Goal: Task Accomplishment & Management: Complete application form

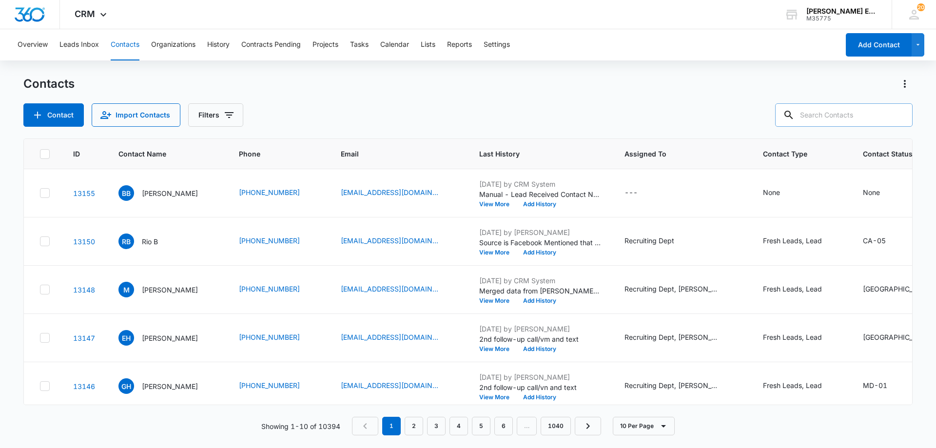
click at [830, 116] on input "text" at bounding box center [843, 114] width 137 height 23
type input "[PERSON_NAME]"
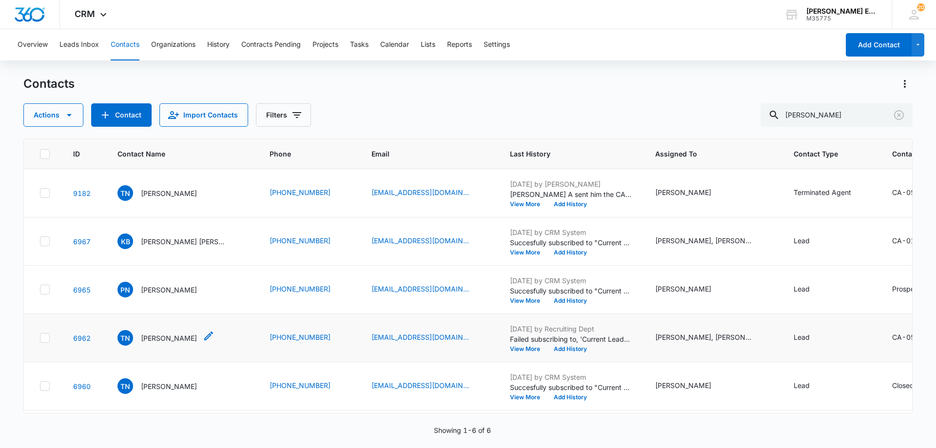
click at [162, 343] on p "[PERSON_NAME]" at bounding box center [169, 338] width 56 height 10
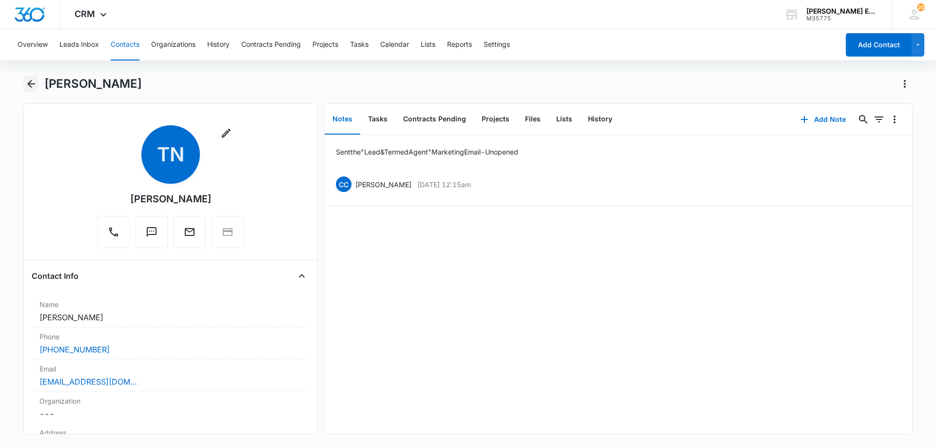
click at [35, 83] on icon "Back" at bounding box center [31, 84] width 8 height 8
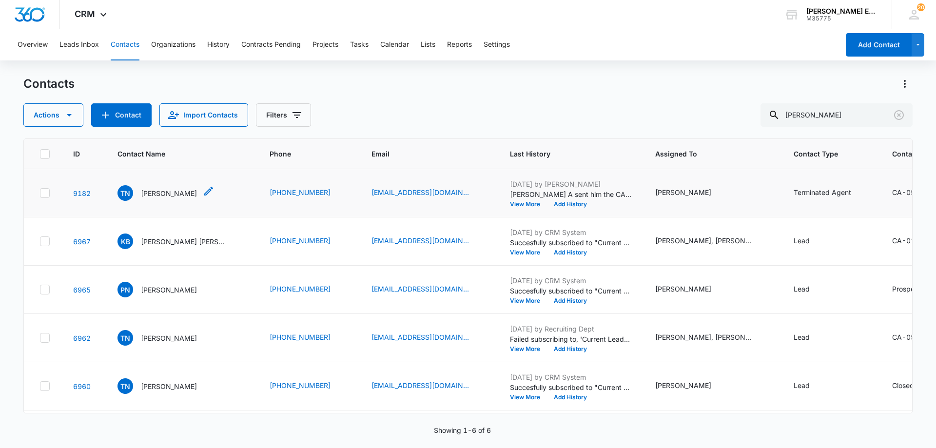
click at [165, 198] on p "[PERSON_NAME]" at bounding box center [169, 193] width 56 height 10
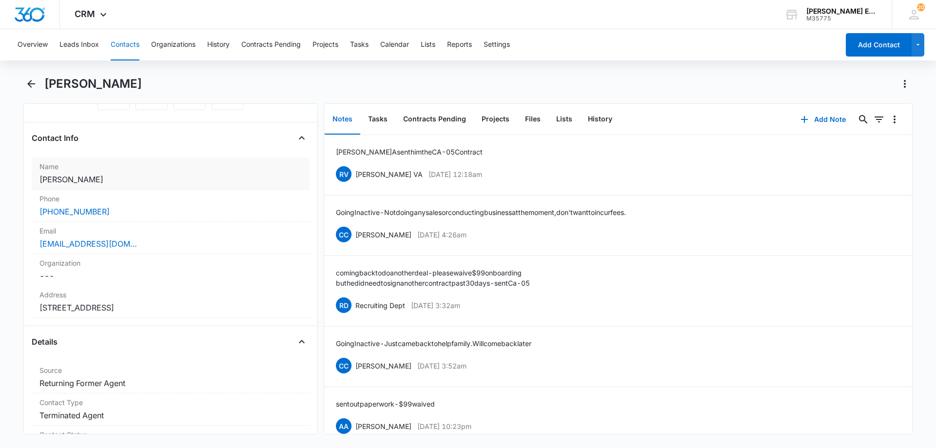
scroll to position [244, 0]
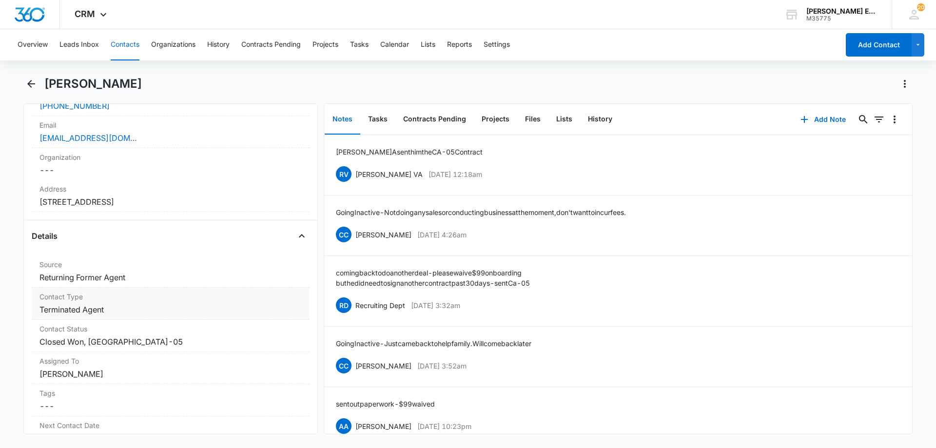
click at [145, 311] on dd "Cancel Save Changes Terminated Agent" at bounding box center [170, 310] width 262 height 12
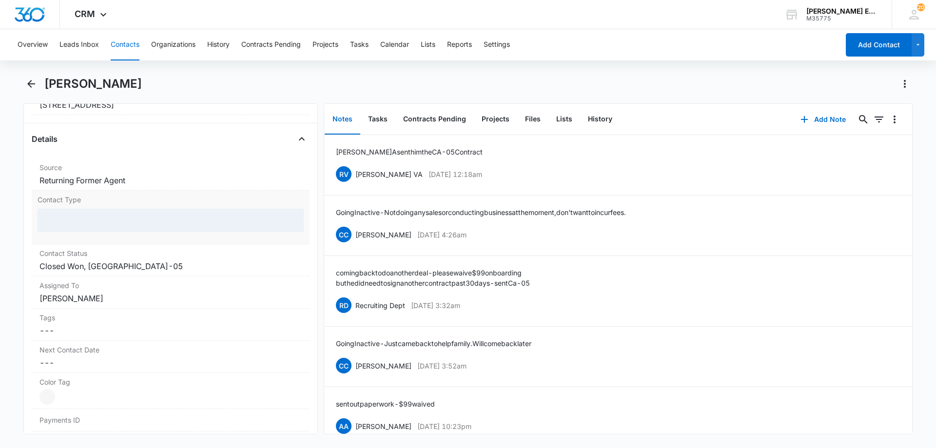
scroll to position [341, 0]
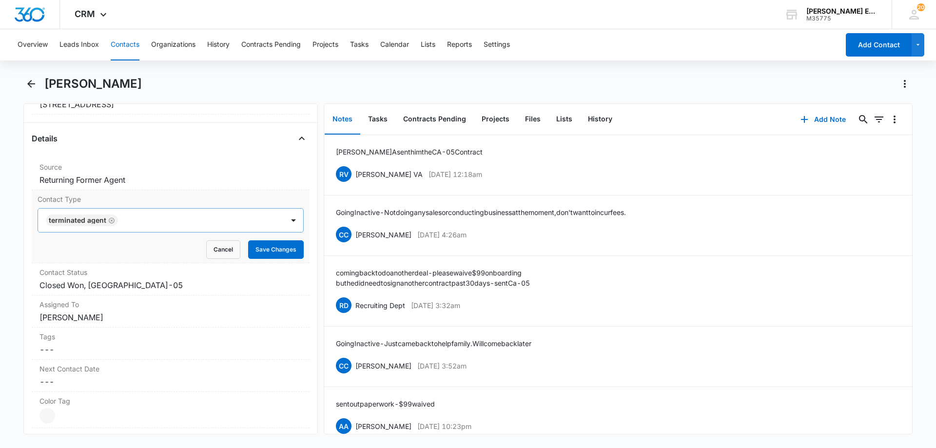
click at [111, 222] on icon "Remove Terminated Agent" at bounding box center [111, 220] width 7 height 7
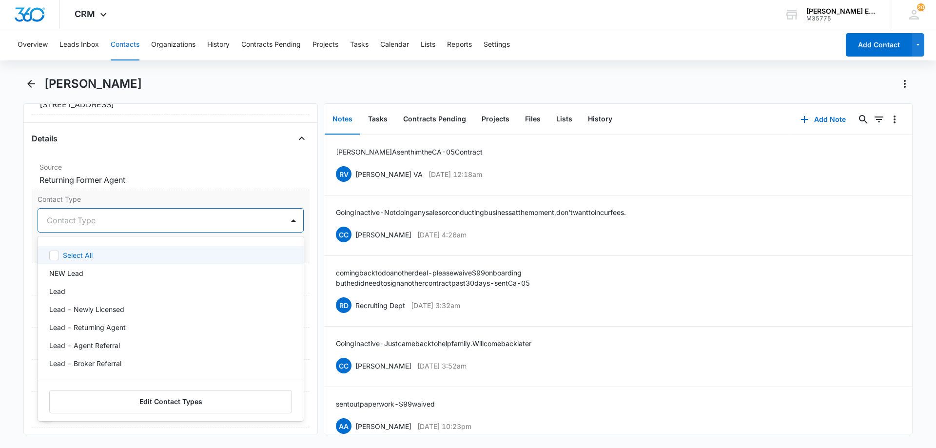
click at [115, 222] on div at bounding box center [159, 220] width 224 height 14
type input "a"
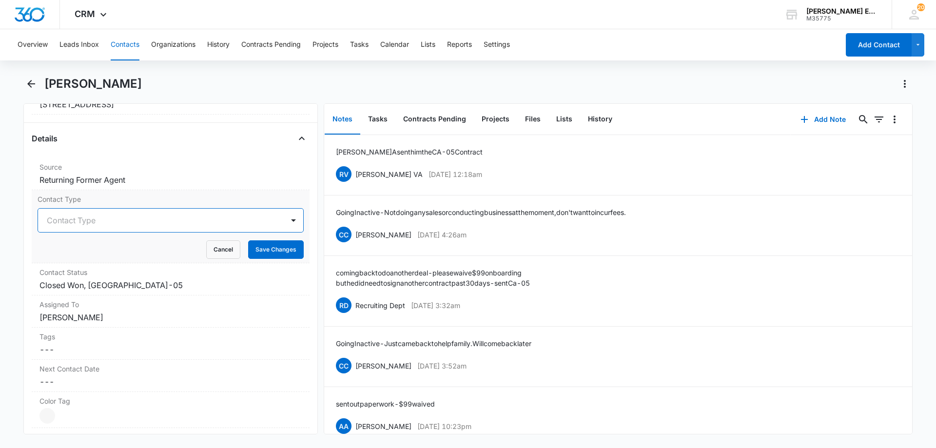
click at [115, 222] on div at bounding box center [159, 220] width 224 height 14
click at [113, 221] on div at bounding box center [159, 220] width 224 height 14
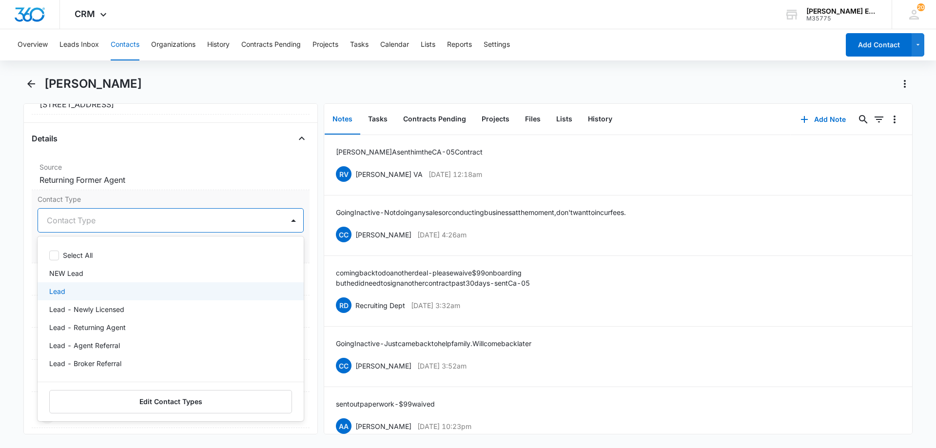
scroll to position [97, 0]
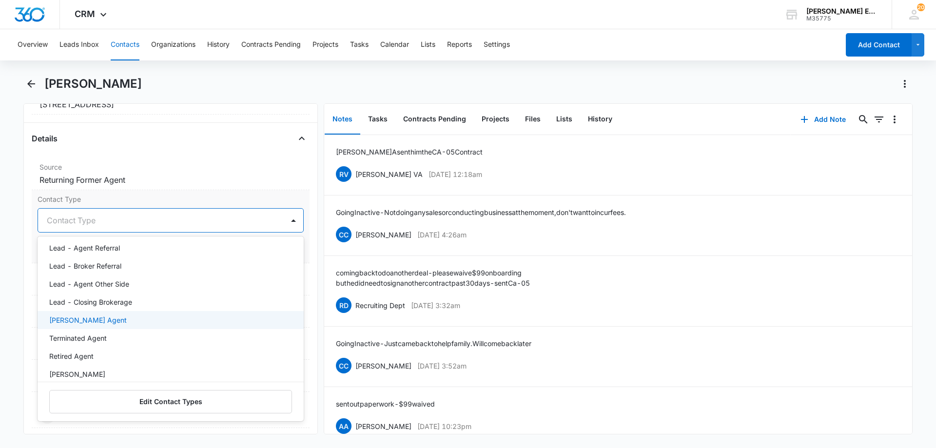
click at [104, 319] on p "[PERSON_NAME] Agent" at bounding box center [87, 320] width 77 height 10
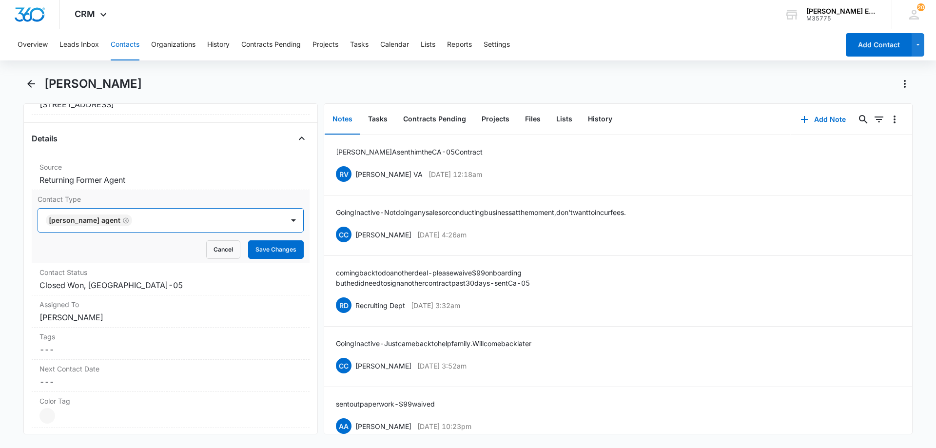
click at [243, 220] on div at bounding box center [203, 220] width 136 height 14
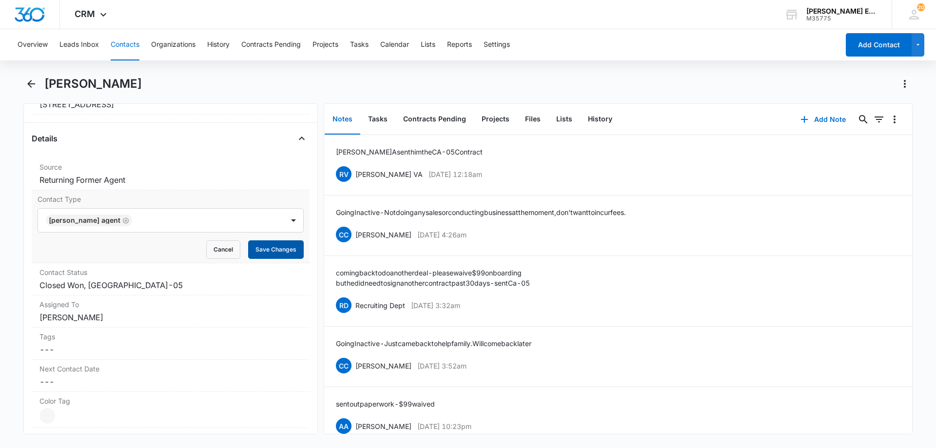
click at [279, 247] on button "Save Changes" at bounding box center [276, 249] width 56 height 19
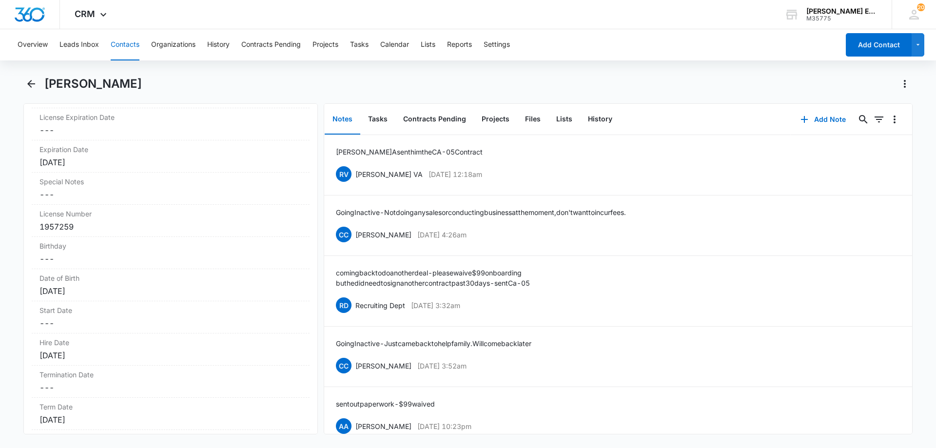
scroll to position [983, 0]
click at [109, 297] on div "[DATE]" at bounding box center [170, 294] width 262 height 12
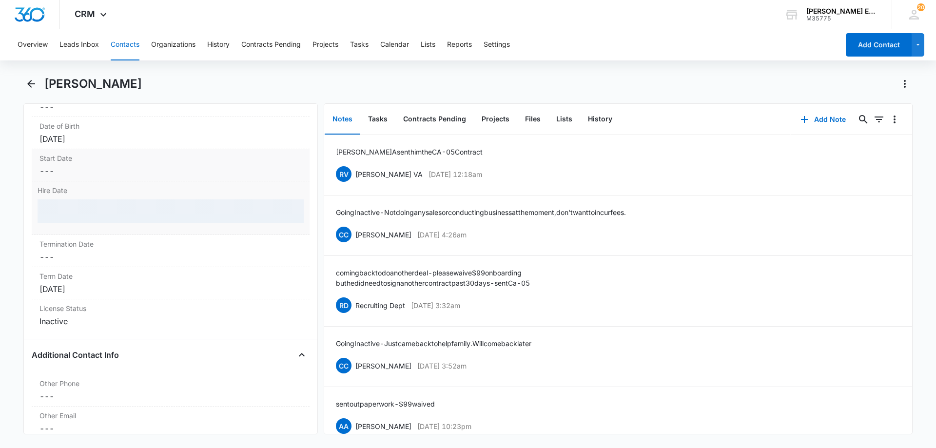
scroll to position [1080, 0]
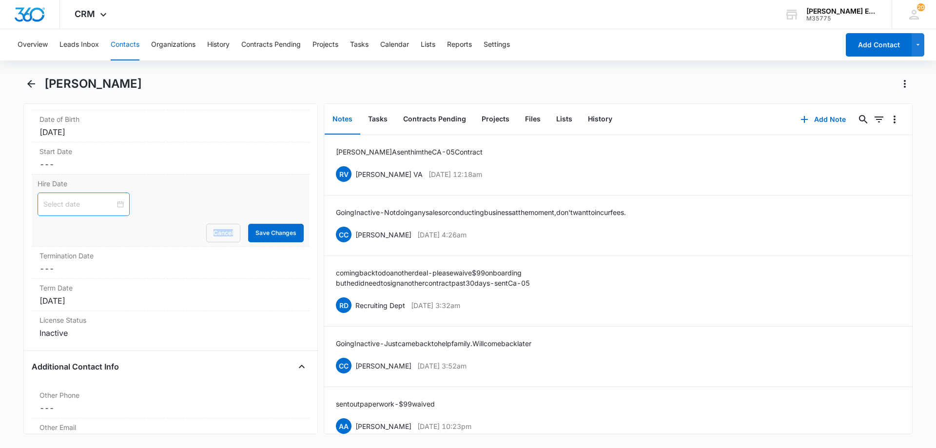
click at [116, 204] on div at bounding box center [83, 204] width 80 height 11
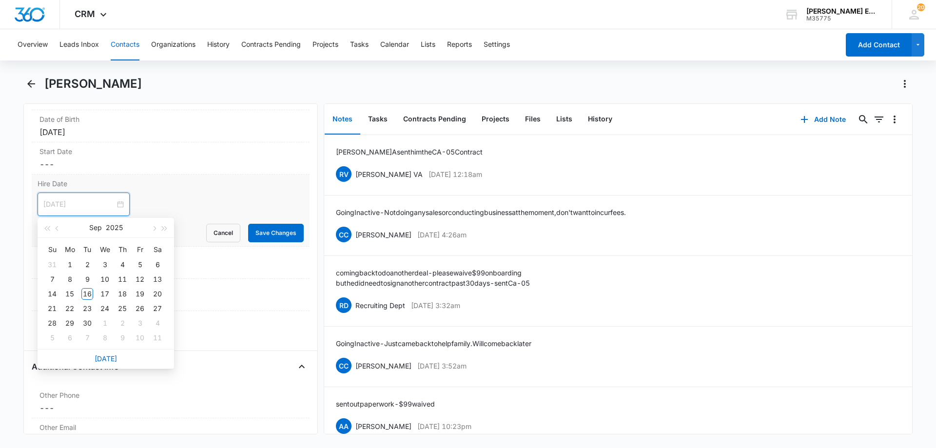
type input "[DATE]"
click at [108, 357] on link "[DATE]" at bounding box center [106, 358] width 22 height 8
type input "[DATE]"
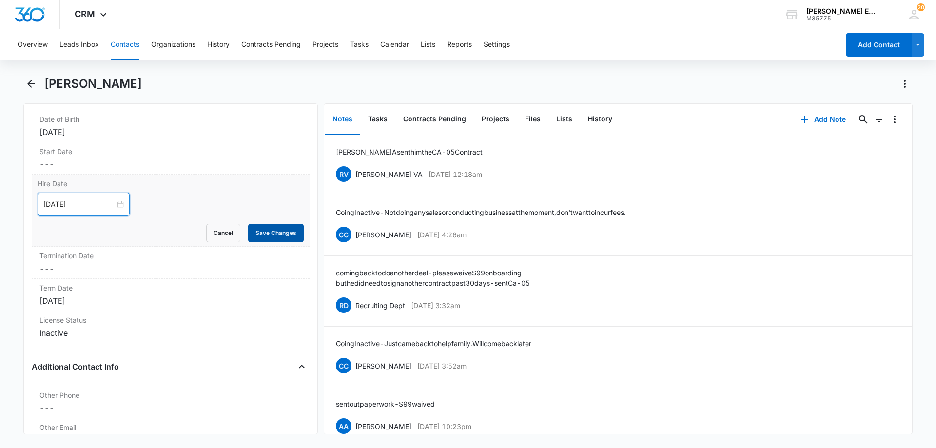
click at [267, 236] on button "Save Changes" at bounding box center [276, 233] width 56 height 19
click at [135, 304] on div "[DATE]" at bounding box center [170, 301] width 262 height 12
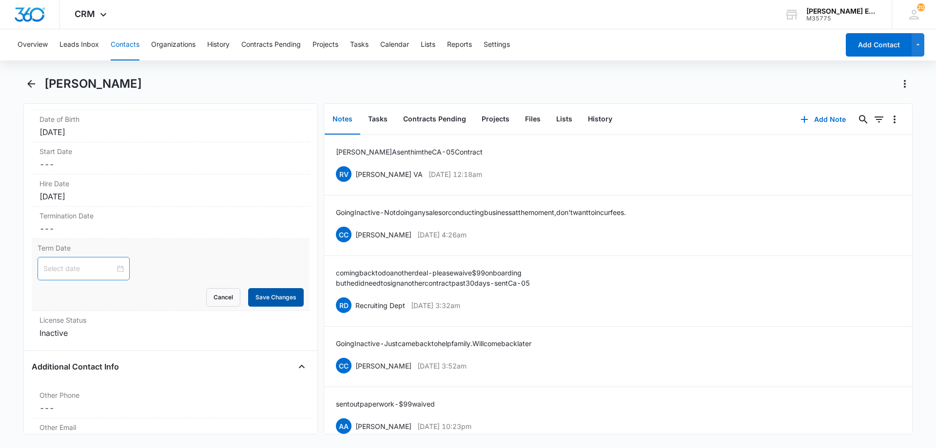
click at [258, 297] on button "Save Changes" at bounding box center [276, 297] width 56 height 19
click at [87, 342] on div "License Status Cancel Save Changes Inactive" at bounding box center [171, 327] width 278 height 32
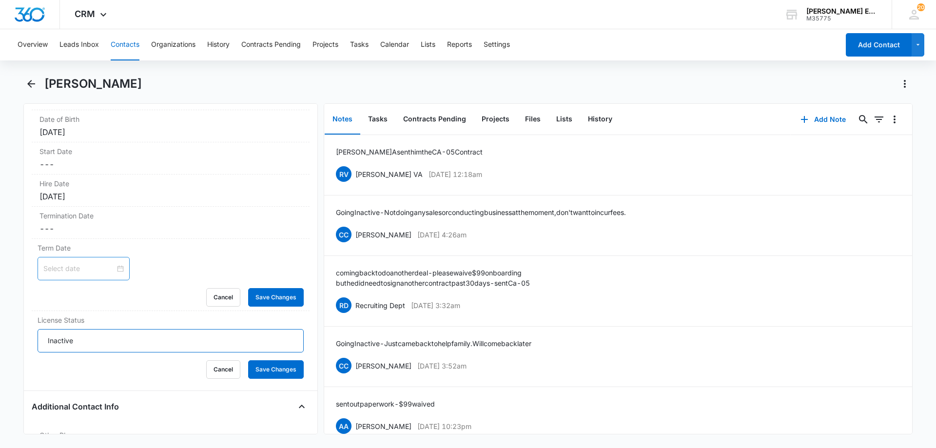
click at [92, 342] on input "Inactive" at bounding box center [171, 340] width 266 height 23
drag, startPoint x: 92, startPoint y: 342, endPoint x: 22, endPoint y: 342, distance: 69.2
click at [22, 342] on main "[PERSON_NAME] Remove TN [PERSON_NAME] Contact Info Name Cancel Save Changes [PE…" at bounding box center [468, 261] width 936 height 370
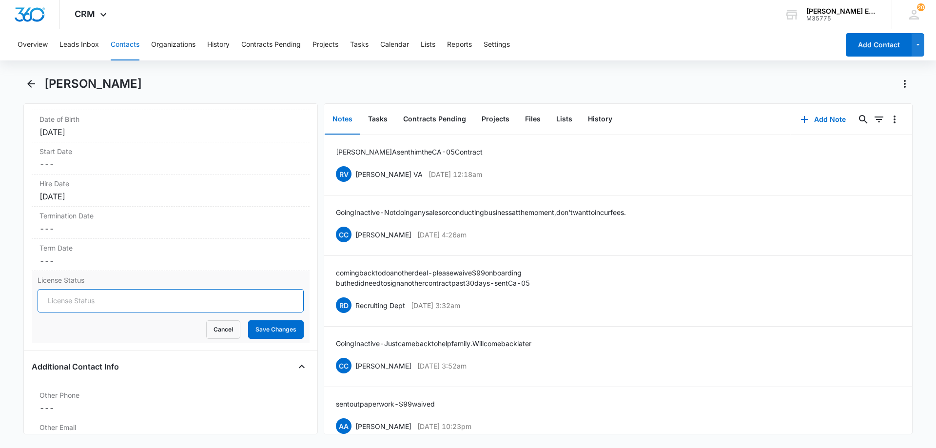
click at [79, 307] on input "License Status" at bounding box center [171, 300] width 266 height 23
type input "Active"
click at [251, 324] on button "Save Changes" at bounding box center [276, 329] width 56 height 19
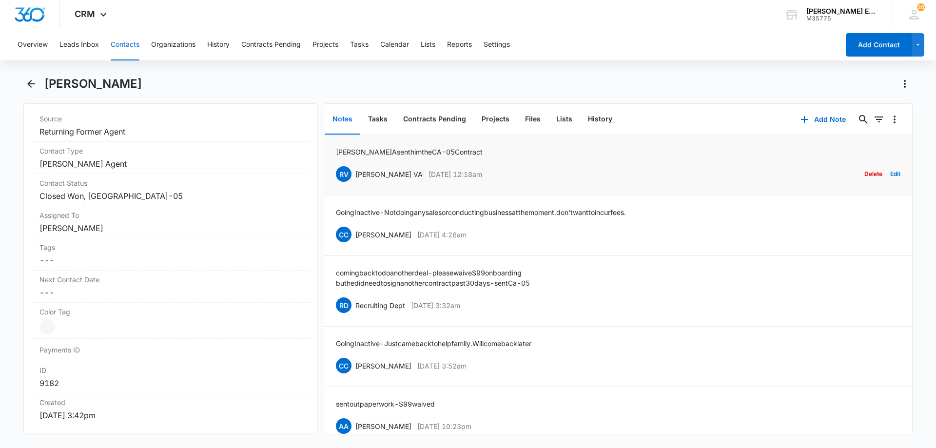
scroll to position [300, 0]
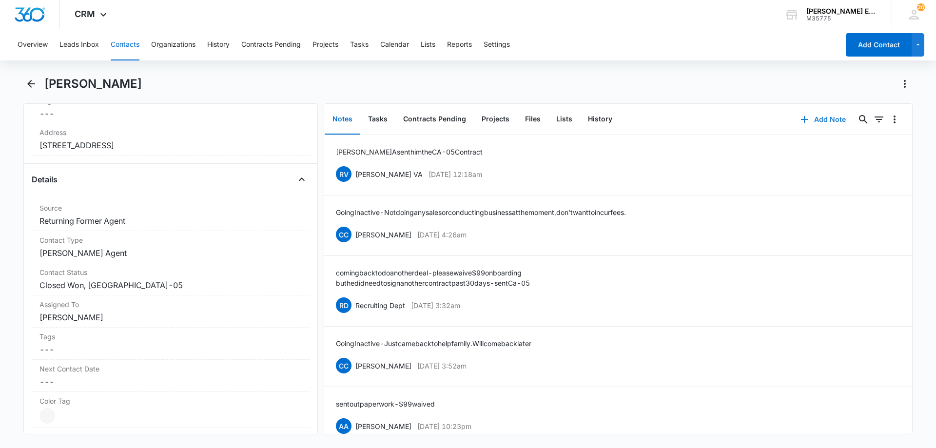
click at [823, 120] on button "Add Note" at bounding box center [823, 119] width 65 height 23
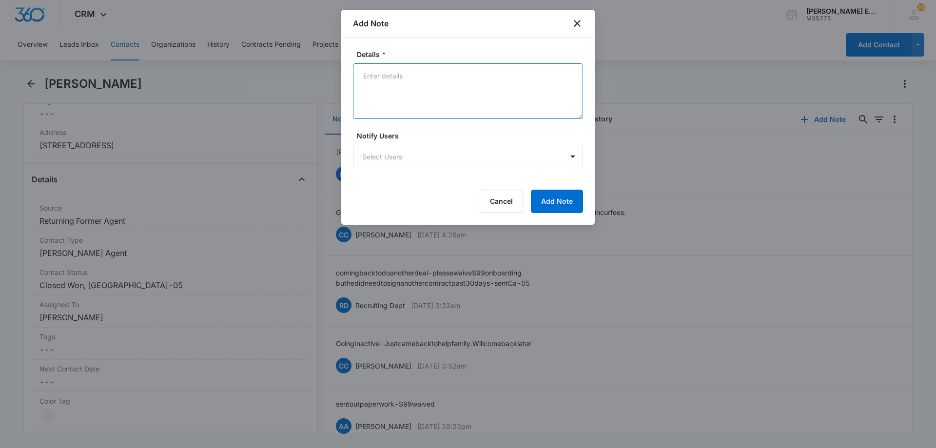
click at [412, 81] on textarea "Details *" at bounding box center [468, 91] width 230 height 56
click at [502, 200] on button "Cancel" at bounding box center [501, 201] width 43 height 23
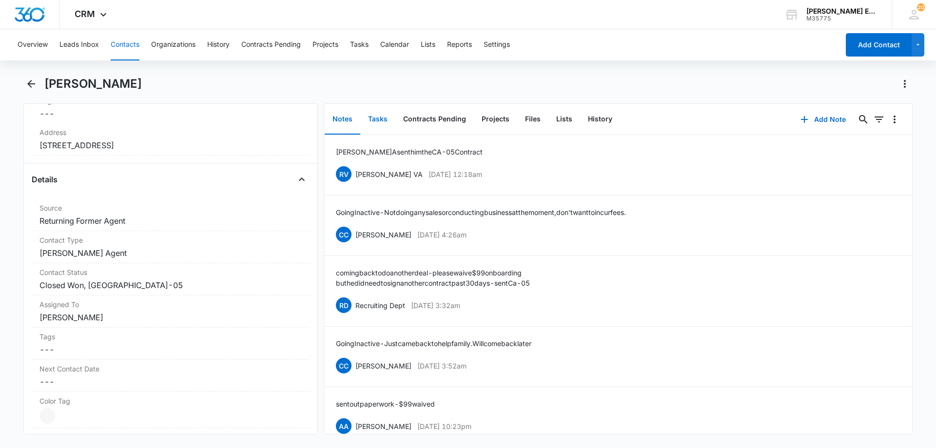
click at [383, 119] on button "Tasks" at bounding box center [377, 119] width 35 height 30
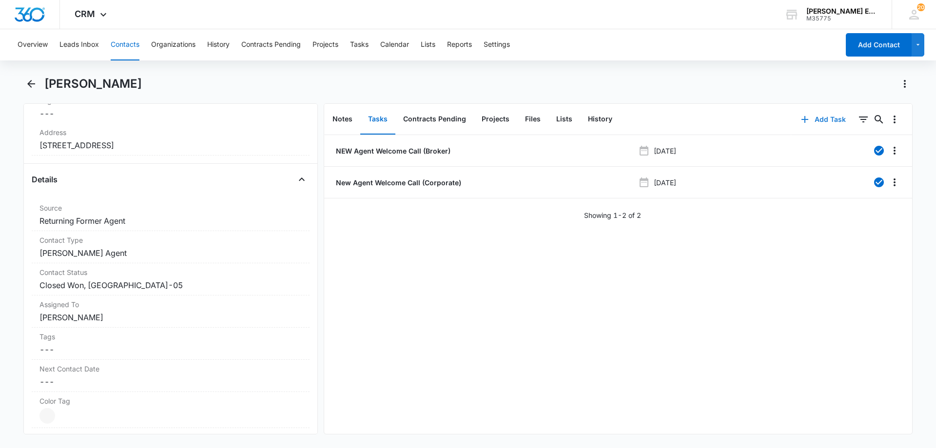
click at [814, 119] on button "Add Task" at bounding box center [823, 119] width 64 height 23
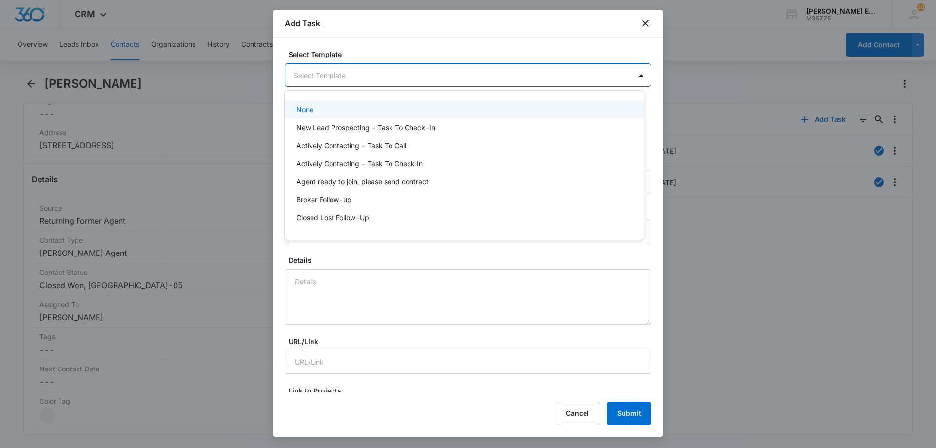
click at [604, 78] on body "CRM Apps Reputation Websites Forms CRM Email Social Shop Payments POS Content A…" at bounding box center [468, 224] width 936 height 448
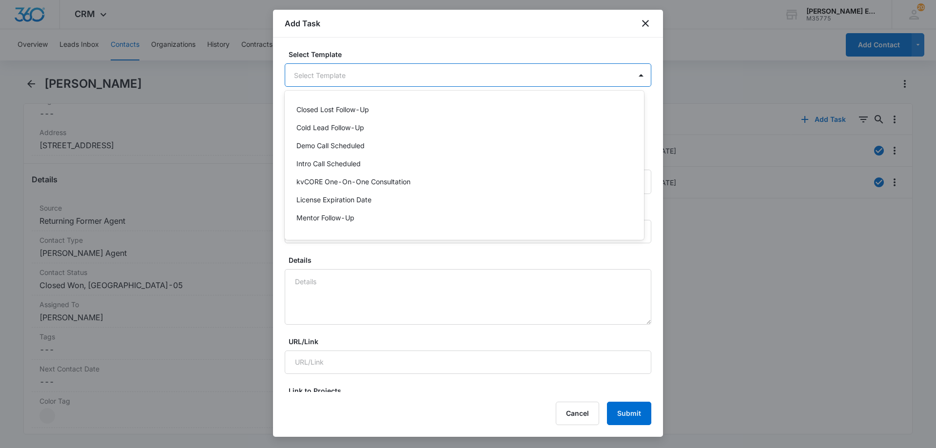
scroll to position [146, 0]
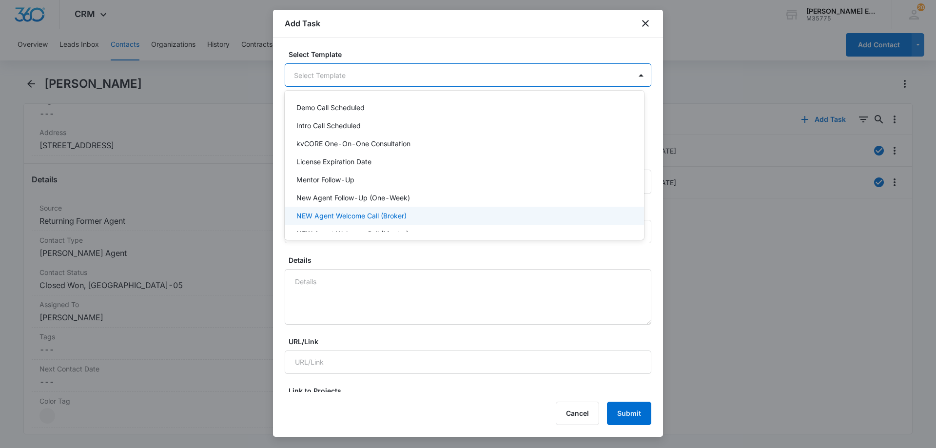
click at [374, 218] on p "NEW Agent Welcome Call (Broker)" at bounding box center [351, 216] width 110 height 10
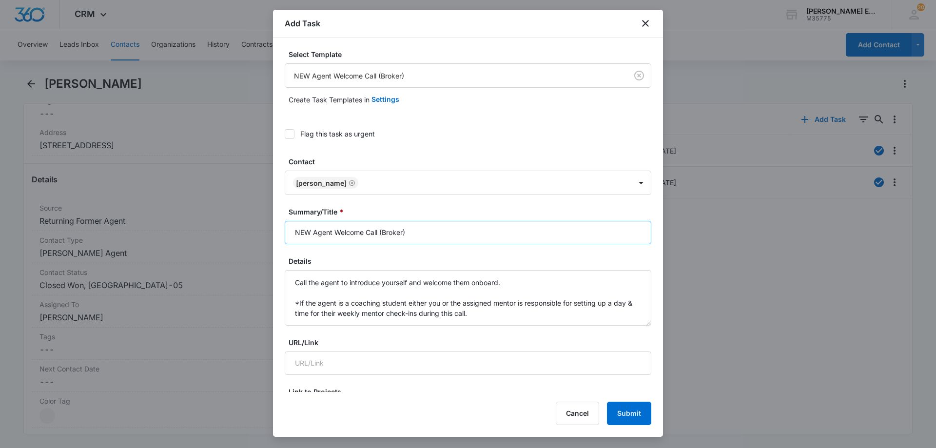
click at [435, 230] on input "NEW Agent Welcome Call (Broker)" at bounding box center [468, 232] width 367 height 23
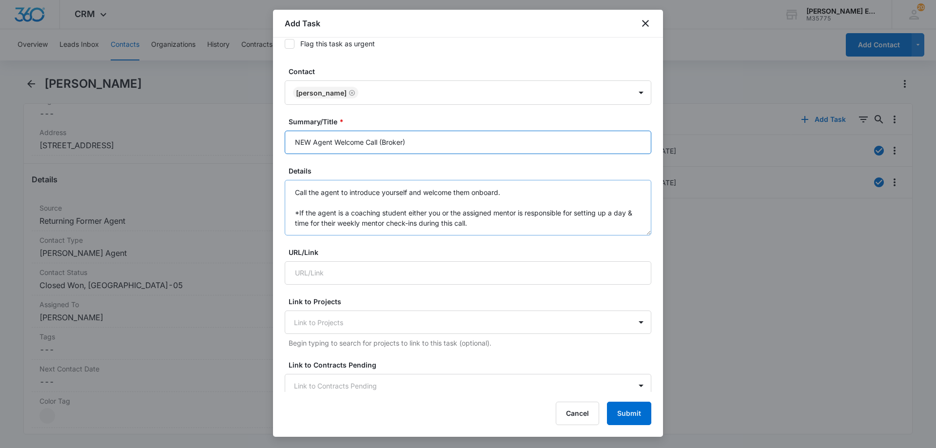
scroll to position [97, 0]
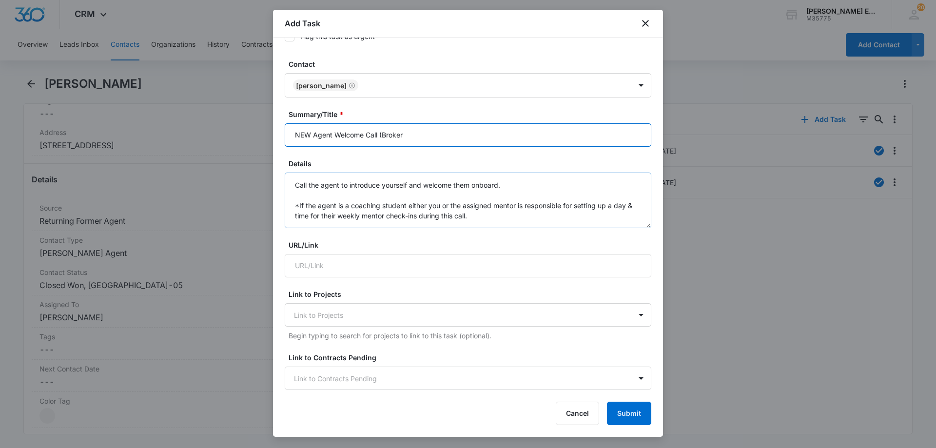
type input "NEW Agent Welcome Call (Broker)"
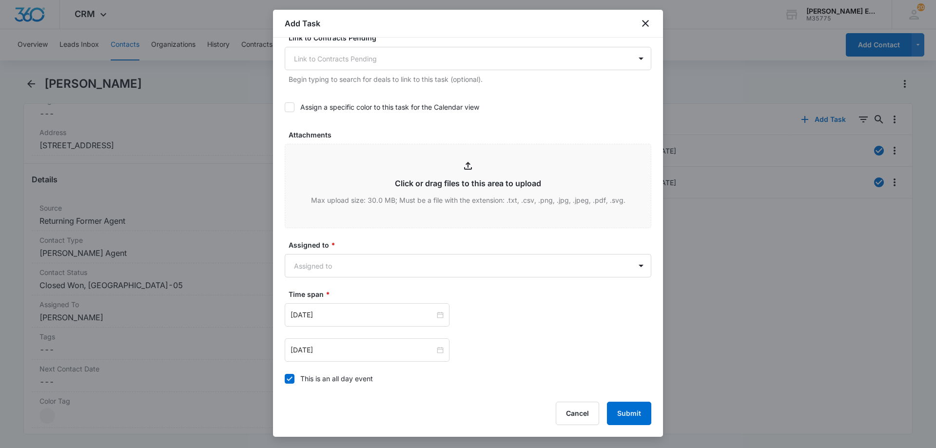
scroll to position [439, 0]
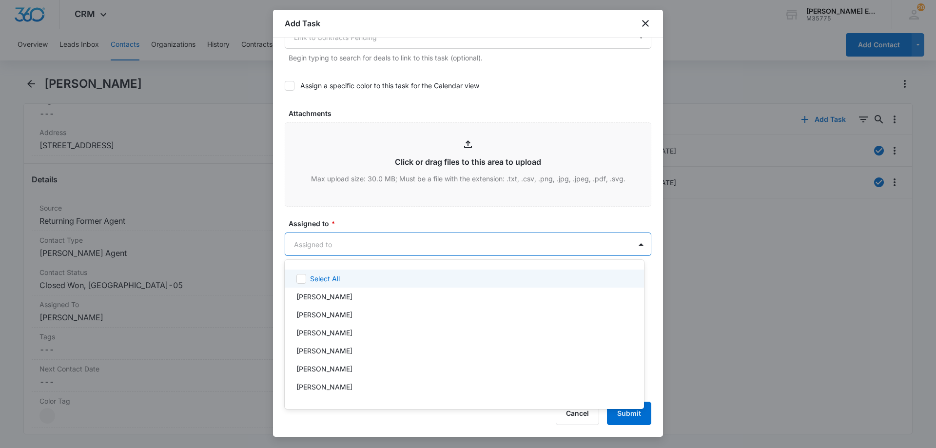
click at [474, 246] on body "CRM Apps Reputation Websites Forms CRM Email Social Shop Payments POS Content A…" at bounding box center [468, 224] width 936 height 448
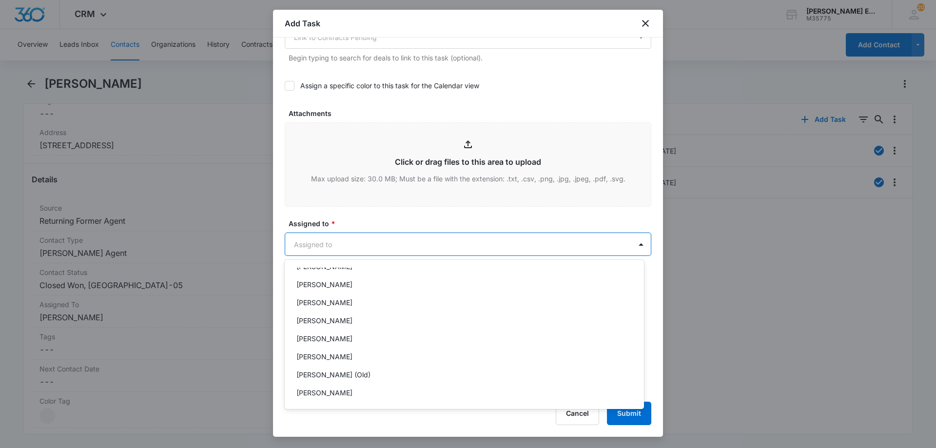
scroll to position [244, 0]
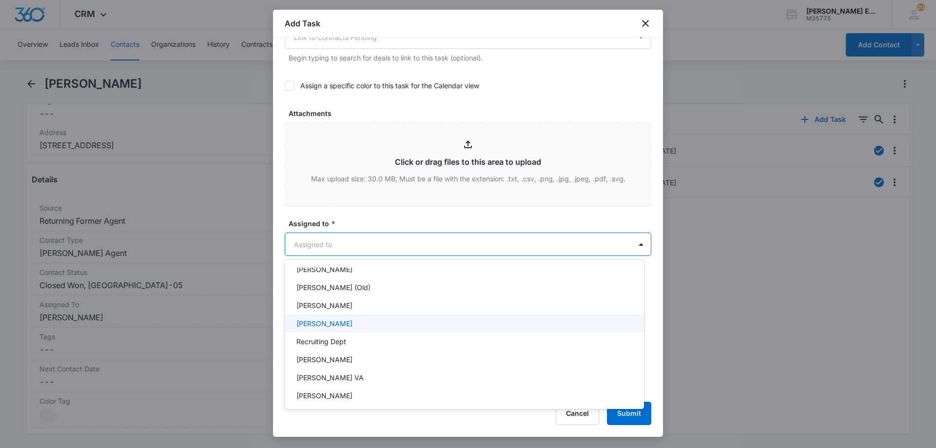
click at [341, 328] on p "[PERSON_NAME]" at bounding box center [324, 323] width 56 height 10
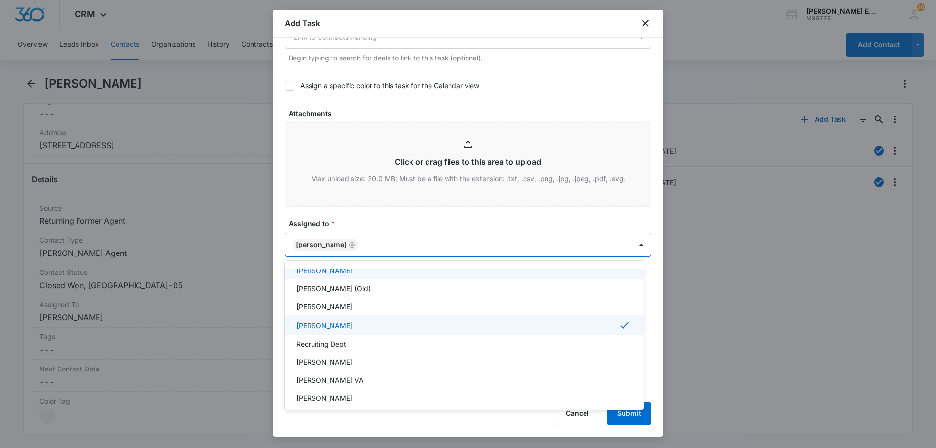
click at [405, 245] on div at bounding box center [468, 224] width 936 height 448
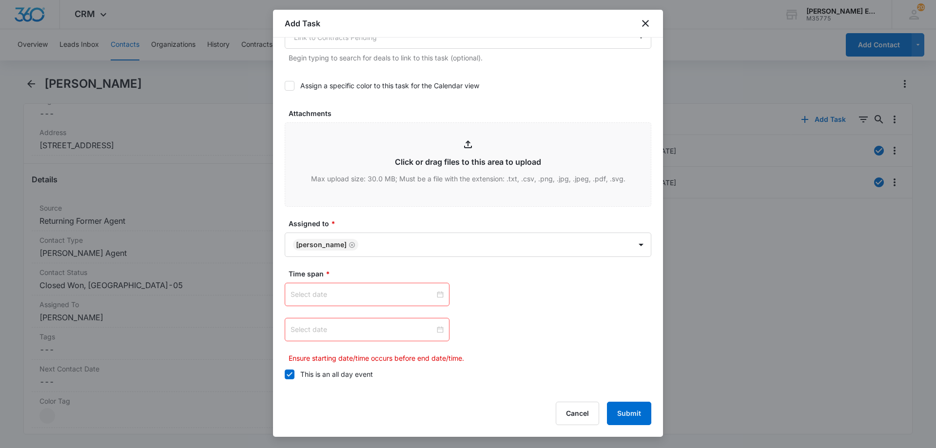
click at [441, 296] on div at bounding box center [367, 294] width 165 height 23
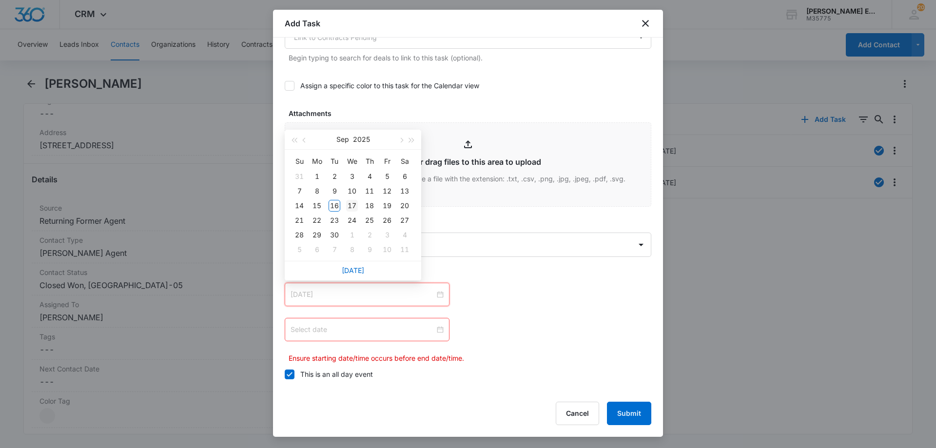
type input "[DATE]"
click at [355, 207] on div "17" at bounding box center [352, 206] width 12 height 12
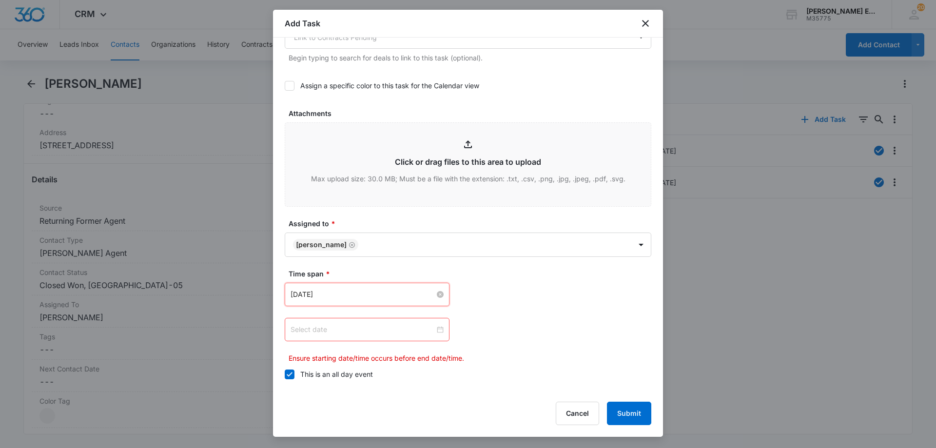
click at [420, 327] on input at bounding box center [362, 329] width 144 height 11
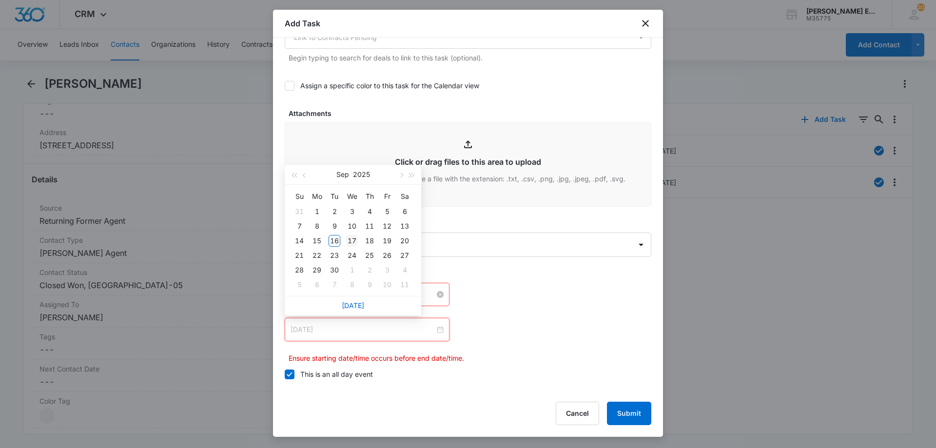
type input "[DATE]"
click at [359, 244] on td "17" at bounding box center [352, 240] width 18 height 15
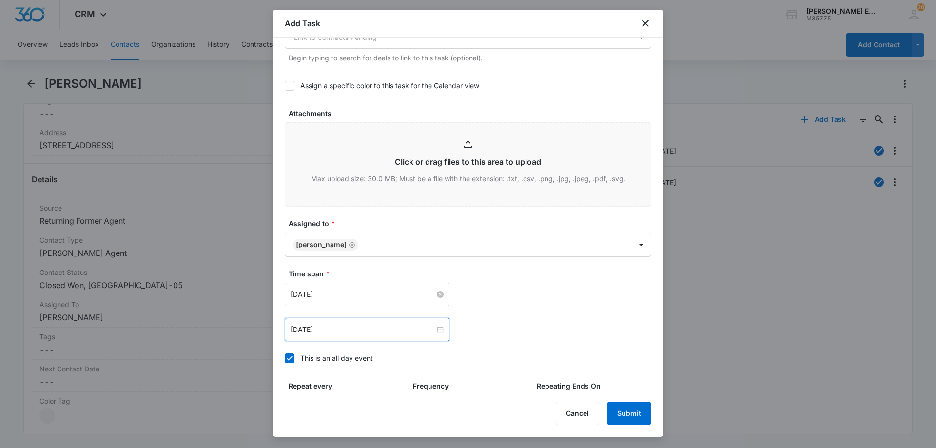
click at [400, 296] on input "[DATE]" at bounding box center [362, 294] width 144 height 11
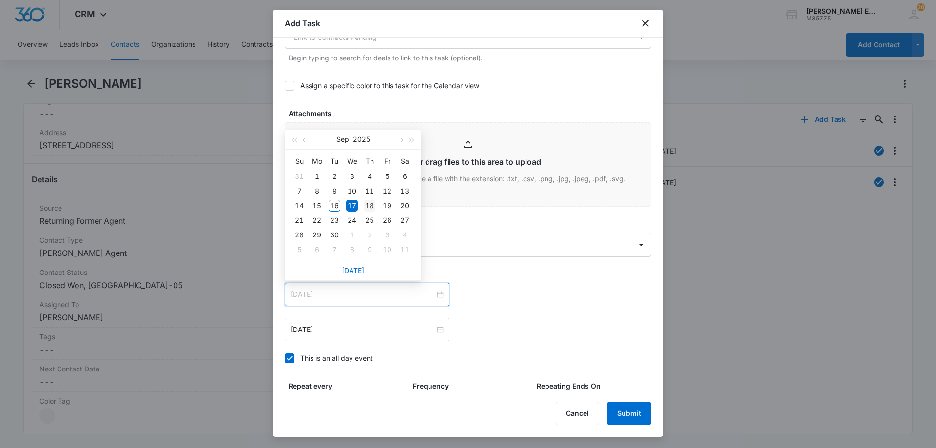
type input "[DATE]"
click at [369, 205] on div "18" at bounding box center [370, 206] width 12 height 12
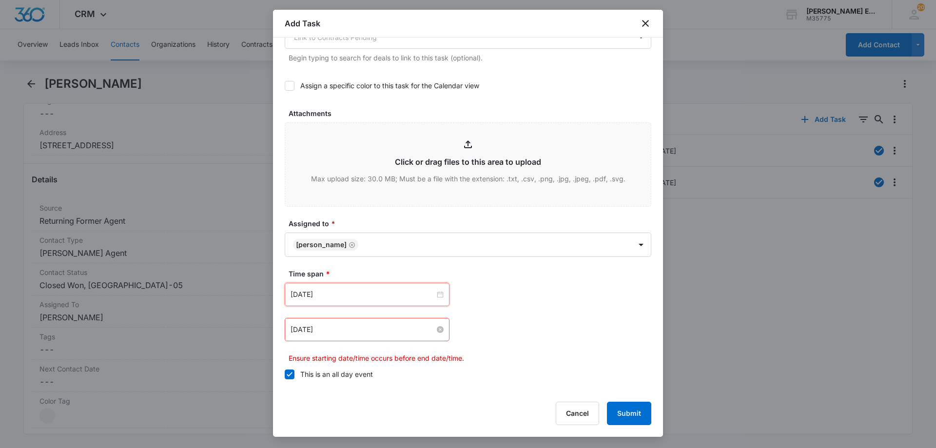
click at [411, 328] on input "[DATE]" at bounding box center [362, 329] width 144 height 11
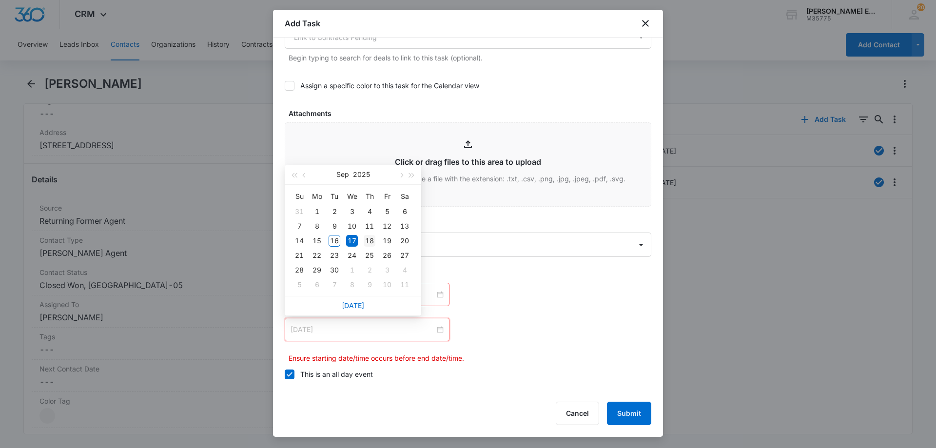
type input "[DATE]"
click at [371, 240] on div "18" at bounding box center [370, 241] width 12 height 12
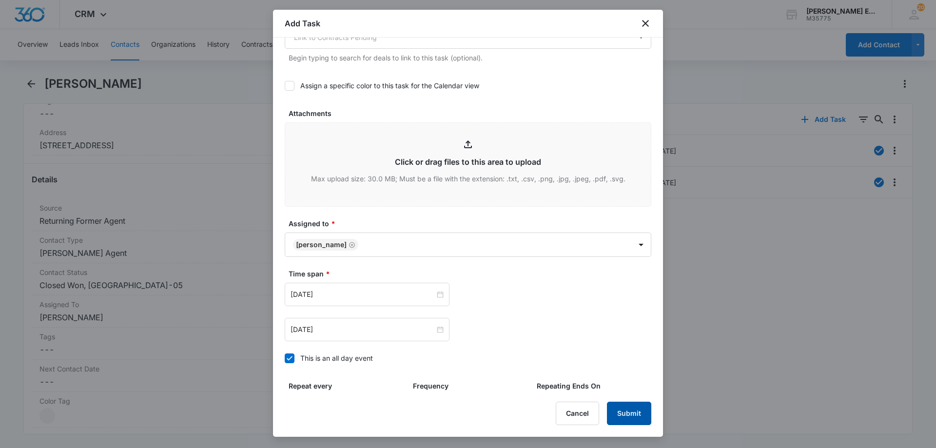
click at [634, 418] on button "Submit" at bounding box center [629, 413] width 44 height 23
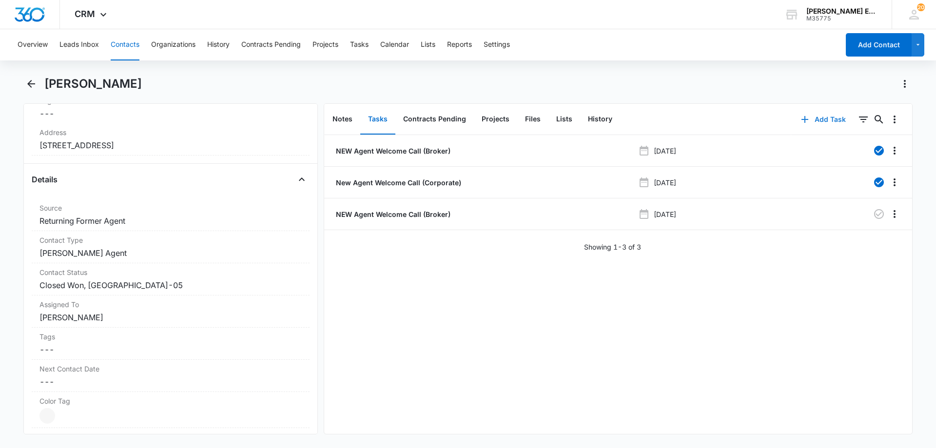
click at [822, 121] on button "Add Task" at bounding box center [823, 119] width 64 height 23
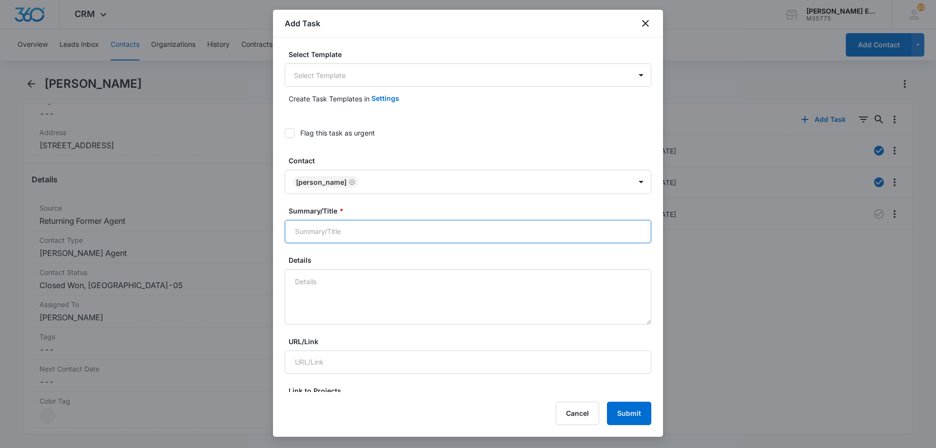
click at [386, 237] on input "Summary/Title *" at bounding box center [468, 231] width 367 height 23
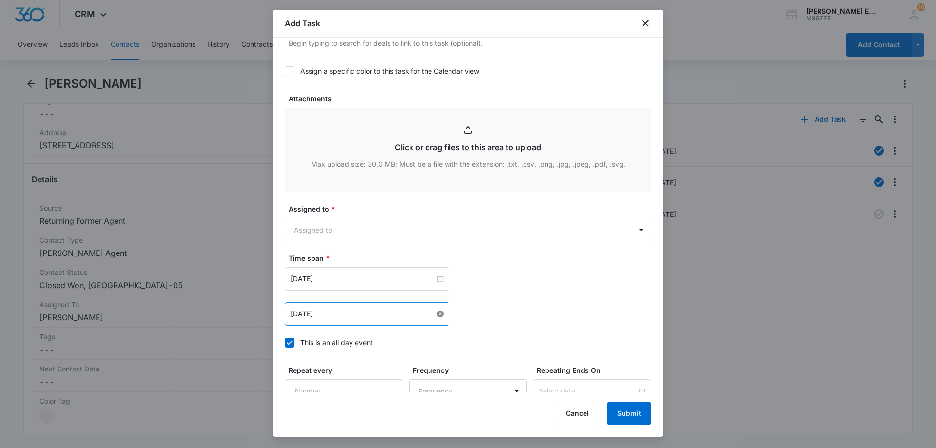
scroll to position [487, 0]
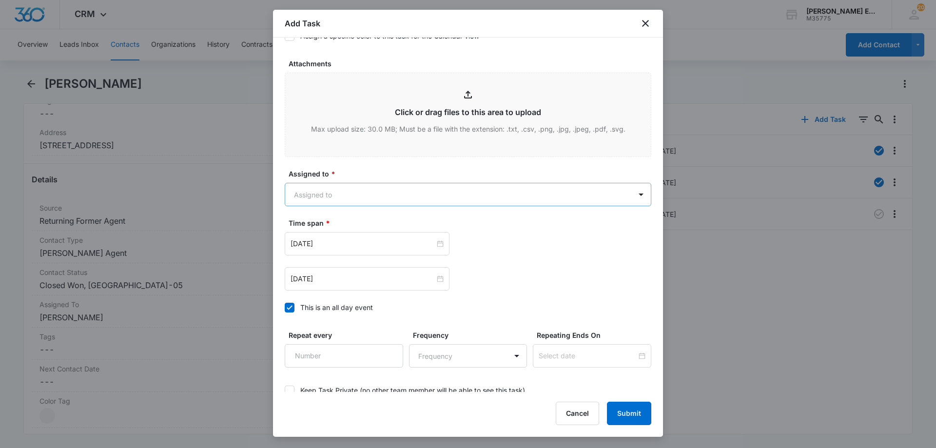
type input "New Agent Welcome Call (Corporate)"
click at [381, 200] on body "CRM Apps Reputation Websites Forms CRM Email Social Shop Payments POS Content A…" at bounding box center [468, 224] width 936 height 448
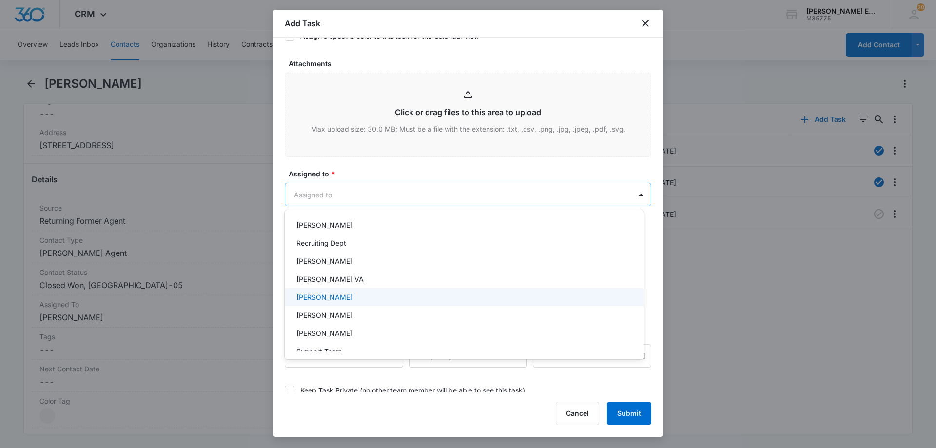
scroll to position [339, 0]
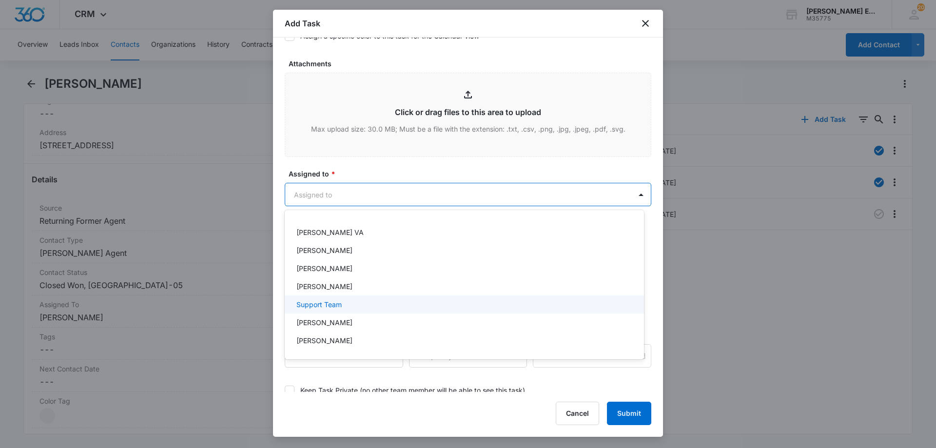
click at [322, 307] on p "Support Team" at bounding box center [318, 304] width 45 height 10
click at [484, 195] on div at bounding box center [468, 224] width 936 height 448
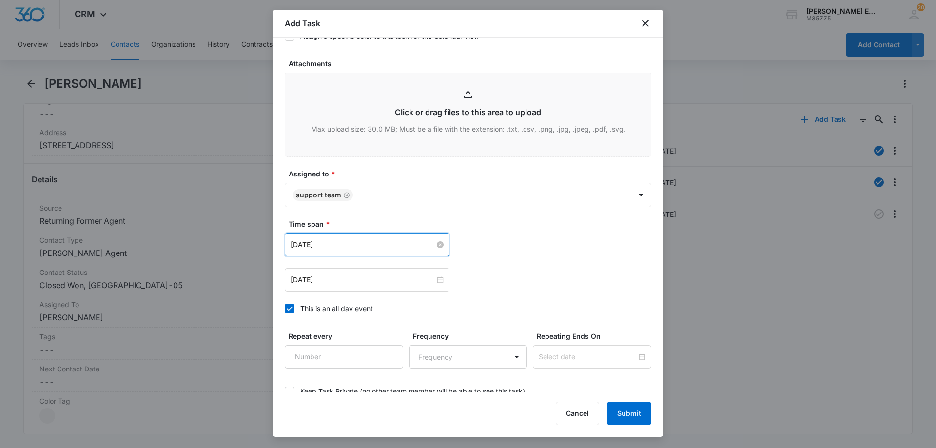
click at [383, 248] on input "[DATE]" at bounding box center [362, 244] width 144 height 11
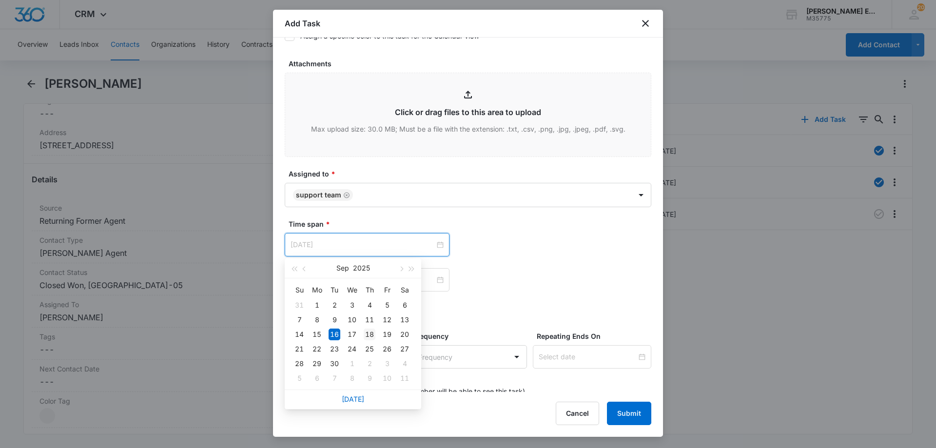
type input "[DATE]"
click at [369, 334] on div "18" at bounding box center [370, 334] width 12 height 12
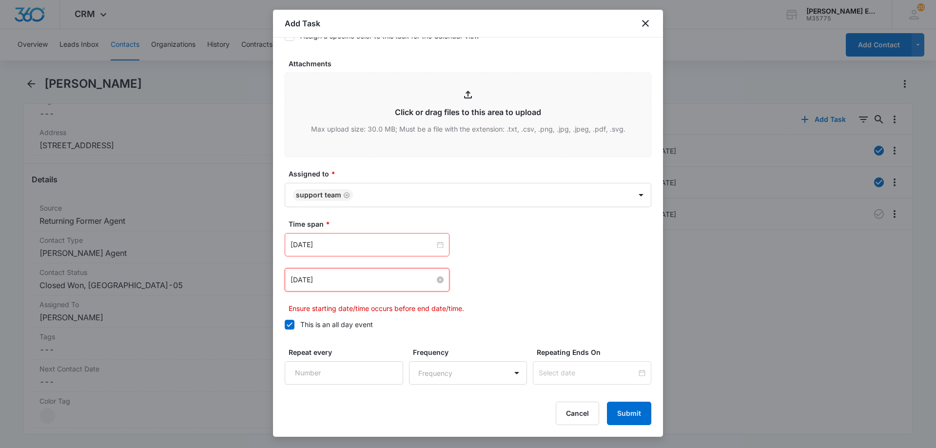
click at [368, 274] on input "[DATE]" at bounding box center [362, 279] width 144 height 11
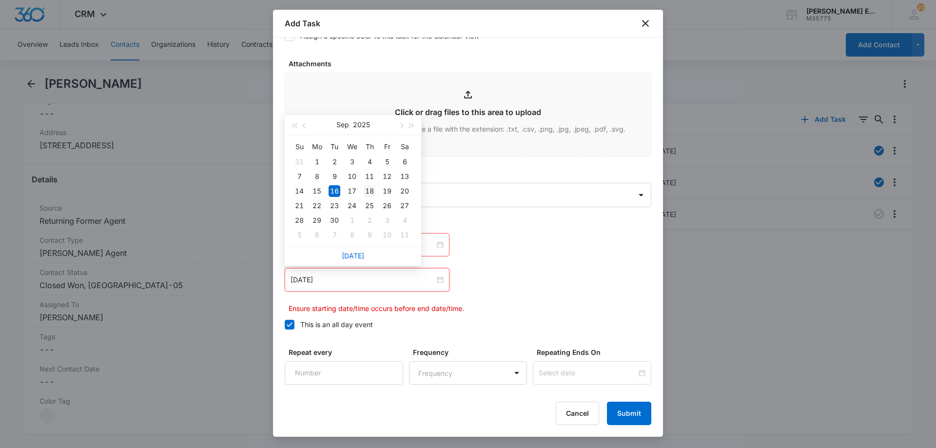
type input "[DATE]"
click at [368, 191] on div "18" at bounding box center [370, 191] width 12 height 12
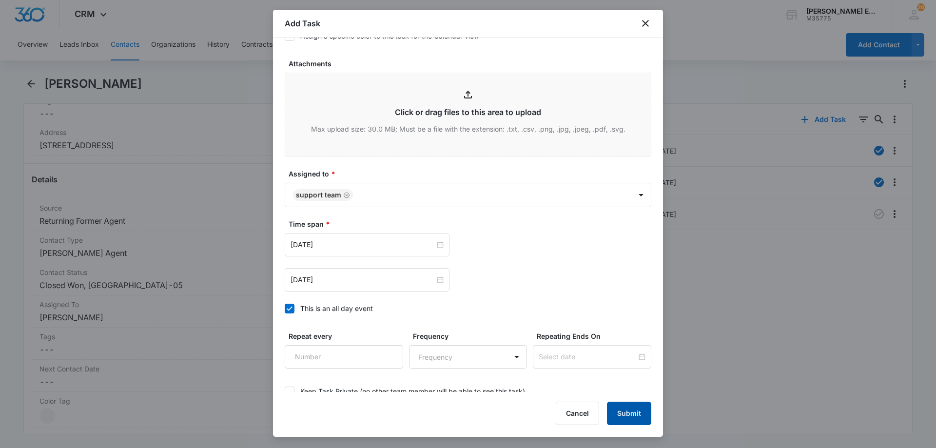
click at [638, 410] on button "Submit" at bounding box center [629, 413] width 44 height 23
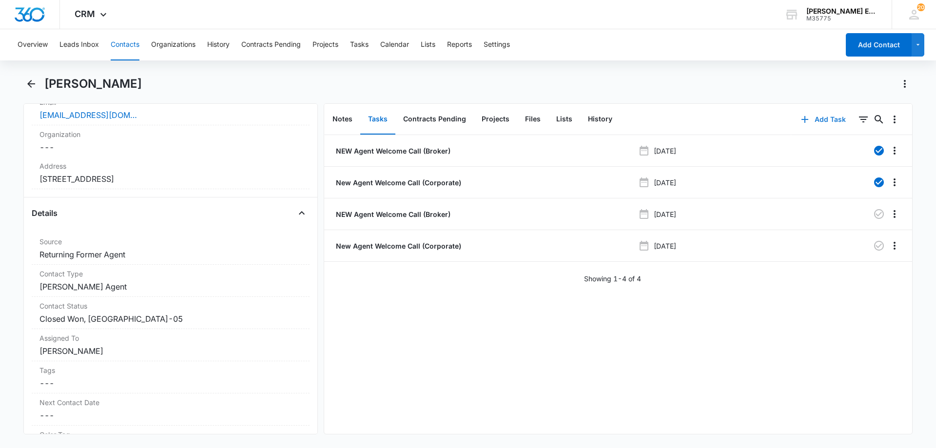
scroll to position [251, 0]
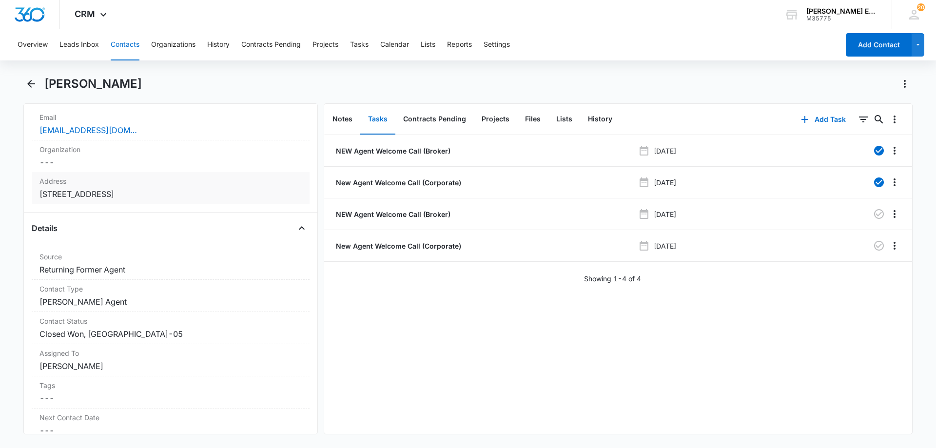
click at [247, 190] on dd "Cancel Save Changes [STREET_ADDRESS]" at bounding box center [170, 194] width 262 height 12
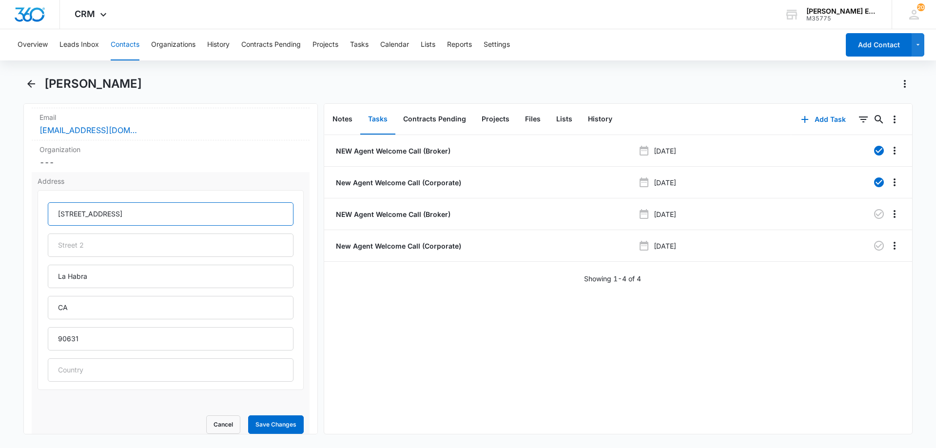
paste input "[STREET_ADDRESS]"
drag, startPoint x: 169, startPoint y: 212, endPoint x: 34, endPoint y: 213, distance: 134.5
click at [34, 213] on div "Address [STREET_ADDRESS] Cancel Save Changes" at bounding box center [171, 305] width 278 height 266
type input "[STREET_ADDRESS]"
click at [264, 422] on button "Save Changes" at bounding box center [276, 424] width 56 height 19
